Goal: Information Seeking & Learning: Learn about a topic

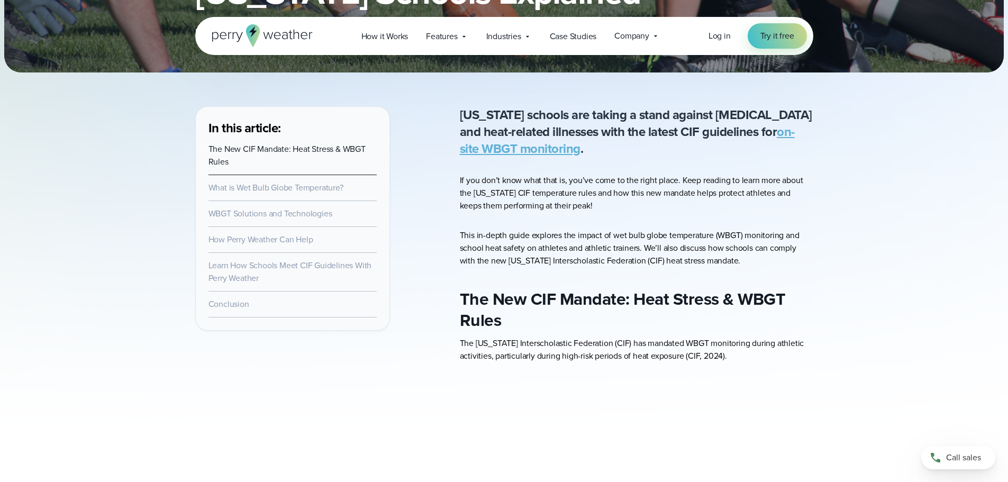
scroll to position [318, 0]
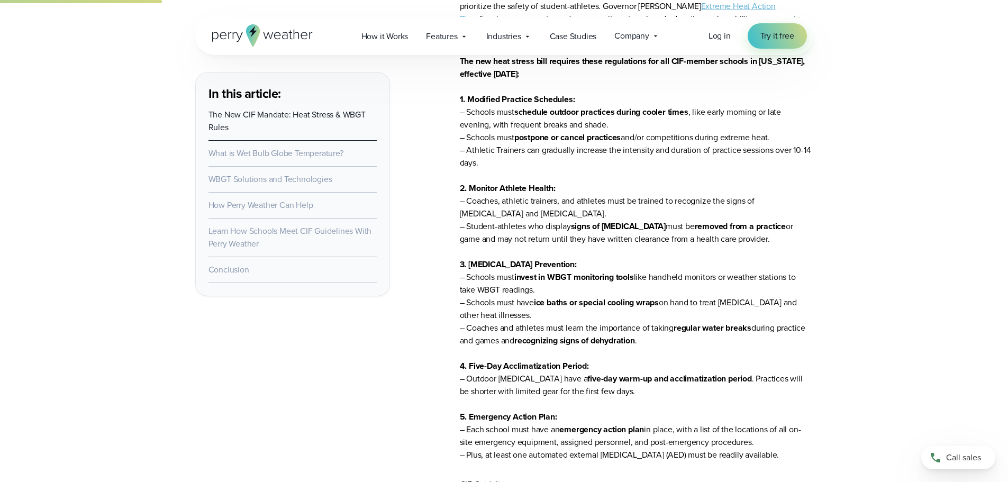
click at [302, 152] on link "What is Wet Bulb Globe Temperature?" at bounding box center [276, 153] width 135 height 12
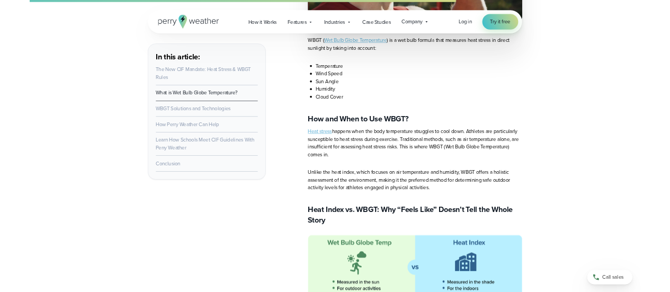
scroll to position [3476, 0]
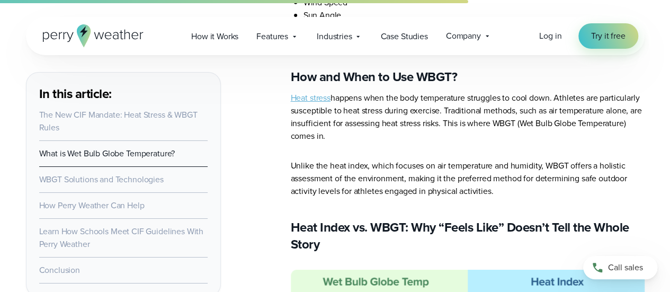
scroll to position [3794, 0]
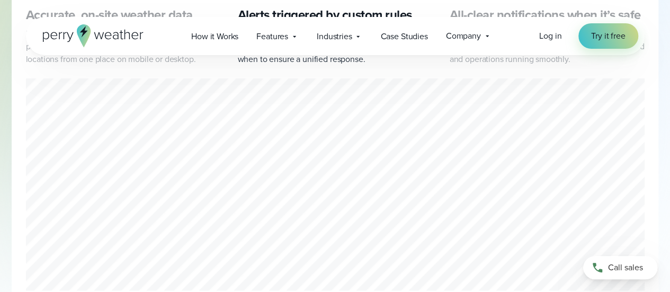
scroll to position [572, 0]
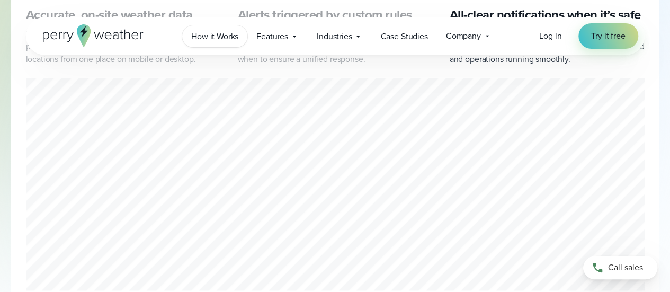
click at [205, 37] on span "How it Works" at bounding box center [214, 36] width 47 height 13
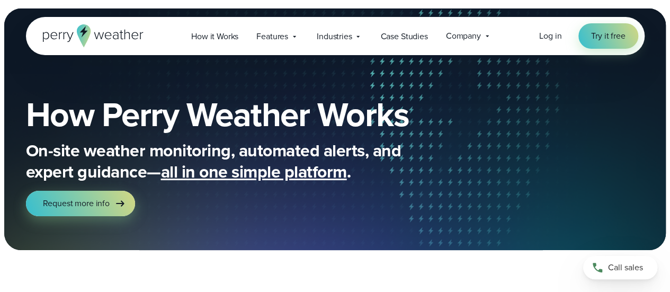
click at [0, 94] on div "How Perry Weather Works On-site weather monitoring, automated alerts, and exper…" at bounding box center [335, 157] width 670 height 186
click at [225, 11] on div "How Perry Weather Works On-site weather monitoring, automated alerts, and exper…" at bounding box center [335, 128] width 670 height 241
